Goal: Find specific page/section: Find specific page/section

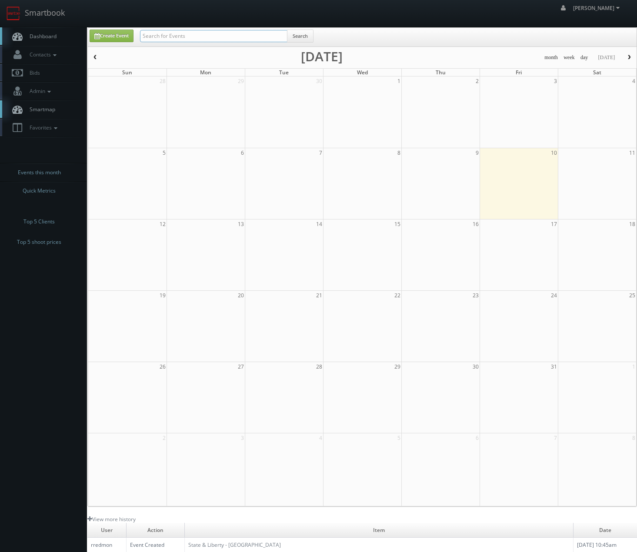
drag, startPoint x: 228, startPoint y: 36, endPoint x: 224, endPoint y: 30, distance: 6.9
click at [228, 36] on input "text" at bounding box center [213, 36] width 147 height 12
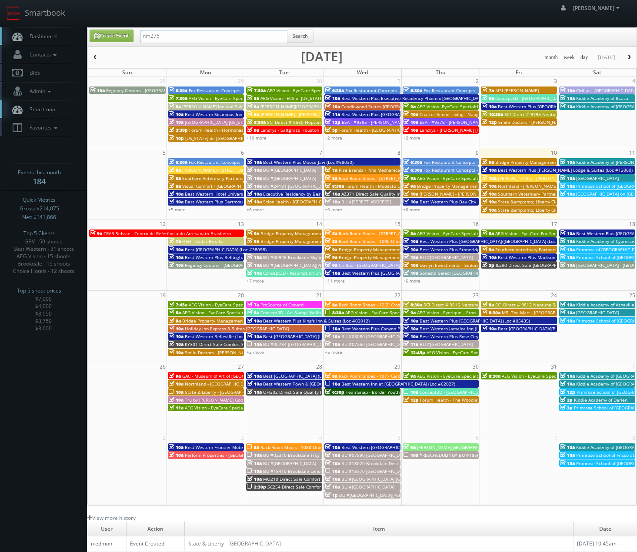
type input "nm275"
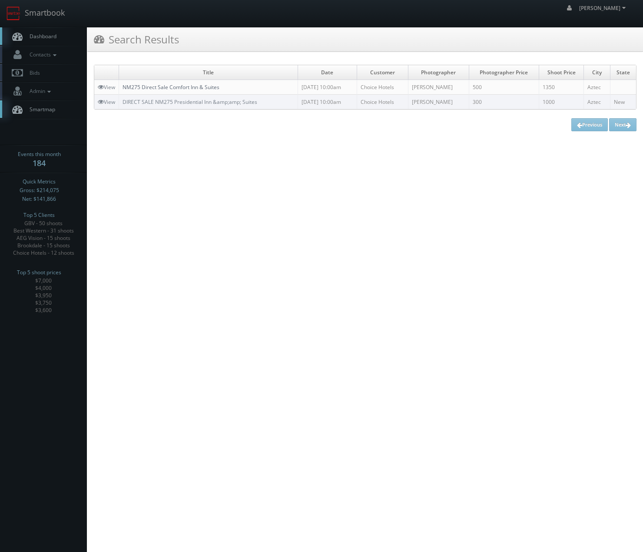
click at [181, 88] on link "NM275 Direct Sale Comfort Inn & Suites" at bounding box center [171, 86] width 97 height 7
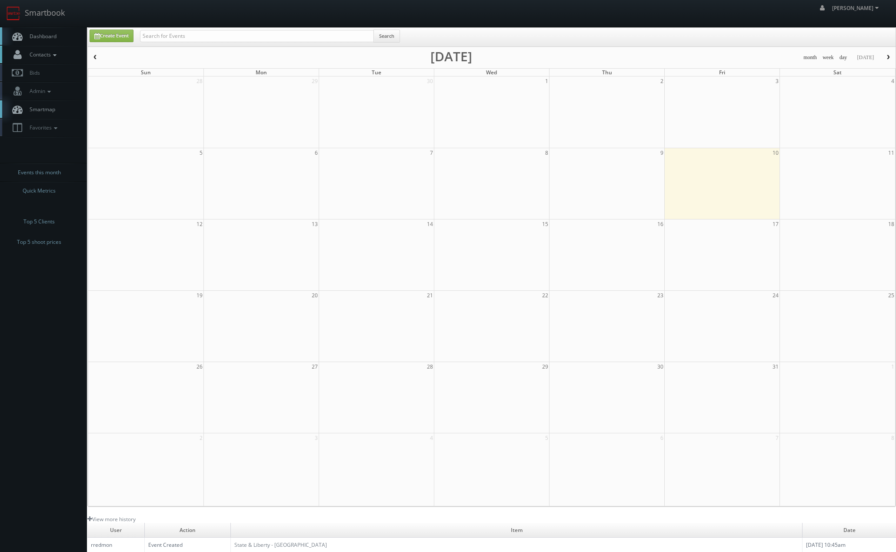
click at [44, 50] on link "Contacts" at bounding box center [43, 55] width 87 height 18
click at [54, 69] on link "Manage Photographers" at bounding box center [43, 69] width 87 height 12
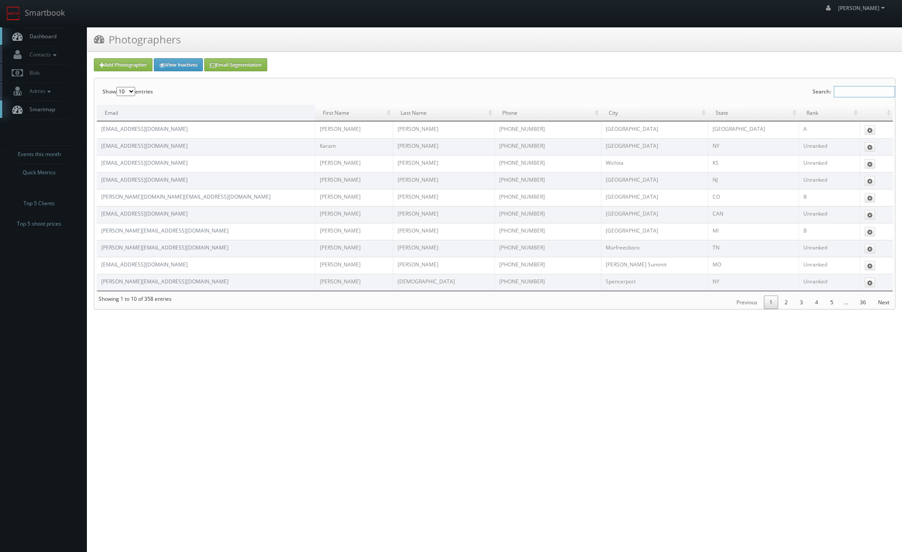
click at [858, 94] on input "Search:" at bounding box center [864, 91] width 61 height 11
type input "andy"
